Goal: Navigation & Orientation: Find specific page/section

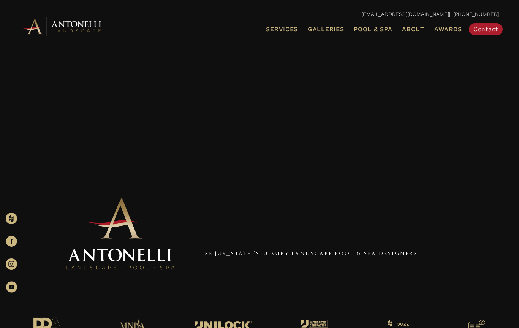
click at [326, 27] on span "Galleries" at bounding box center [326, 28] width 36 height 7
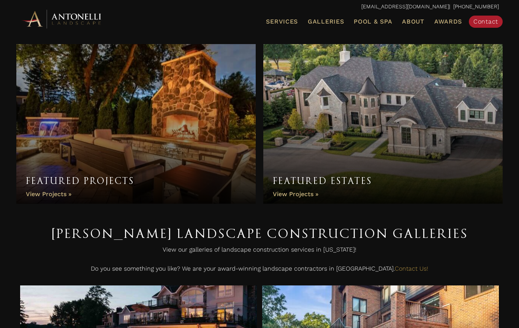
click at [323, 25] on link "Galleries" at bounding box center [326, 22] width 42 height 10
click at [333, 19] on span "Galleries" at bounding box center [326, 21] width 36 height 7
click at [333, 15] on ul "Services Landscape Design Landscape Installation Pool Design & Installation Pat…" at bounding box center [336, 22] width 336 height 16
click at [332, 17] on link "Galleries" at bounding box center [326, 22] width 42 height 10
click at [130, 165] on link "Featured Estates" at bounding box center [383, 124] width 240 height 160
